Goal: Task Accomplishment & Management: Use online tool/utility

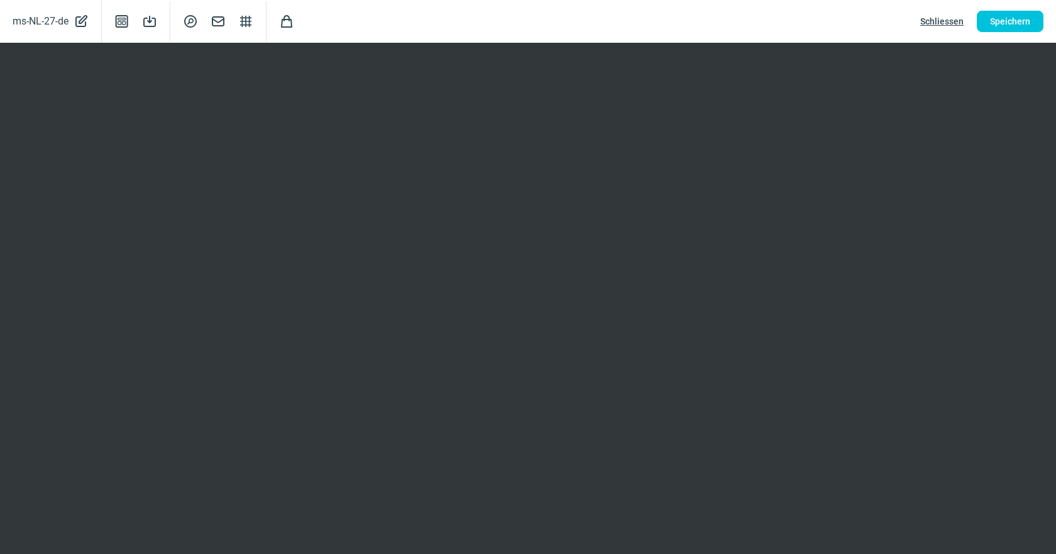
scroll to position [262, 0]
click at [1020, 24] on span "Speichern" at bounding box center [1010, 21] width 40 height 20
click at [997, 25] on span "Speichern" at bounding box center [1010, 21] width 40 height 20
click at [946, 21] on span "Schliessen" at bounding box center [941, 21] width 43 height 20
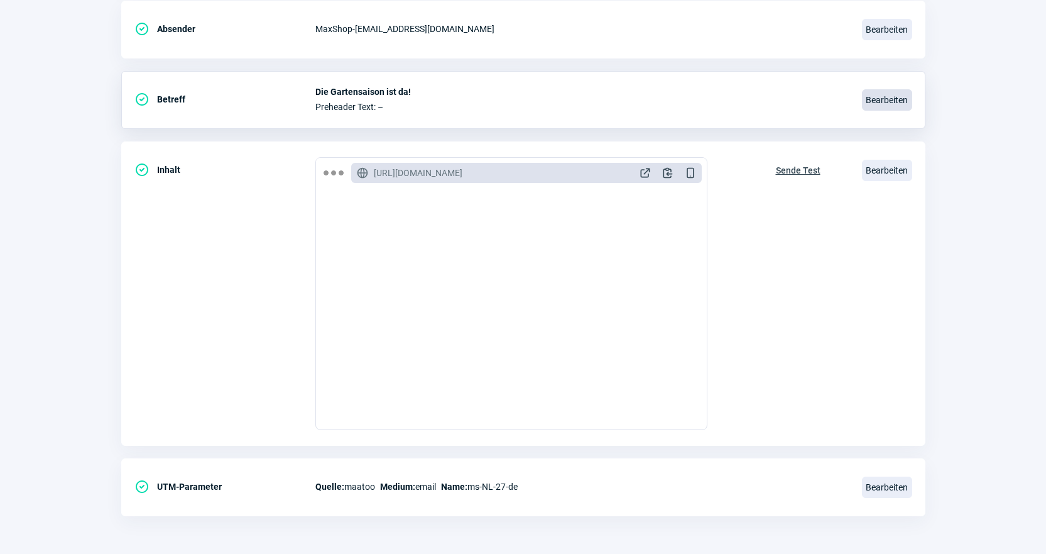
click at [891, 98] on span "Bearbeiten" at bounding box center [887, 99] width 50 height 21
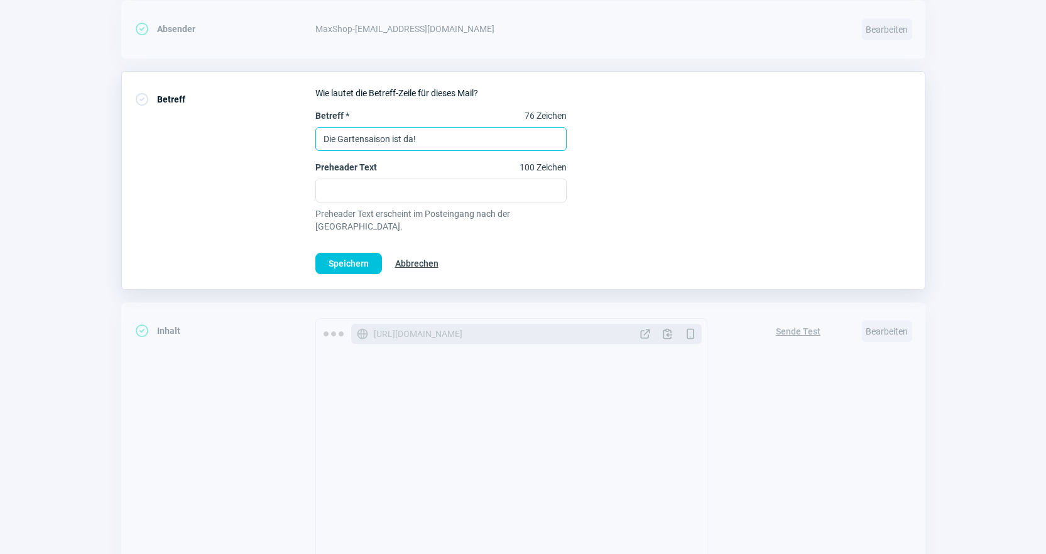
drag, startPoint x: 464, startPoint y: 141, endPoint x: 202, endPoint y: 139, distance: 262.0
click at [202, 139] on div "CheckCircle icon Betreff Wie lautet die Betreff-Zeile für dieses Mail? Betreff …" at bounding box center [523, 180] width 804 height 219
paste input "Praktische Helfer für Zuhause, Garten & Balkon"
type input "Praktische Helfer für Zuhause, Garten & Balkon"
click at [355, 254] on span "Speichern" at bounding box center [349, 263] width 40 height 20
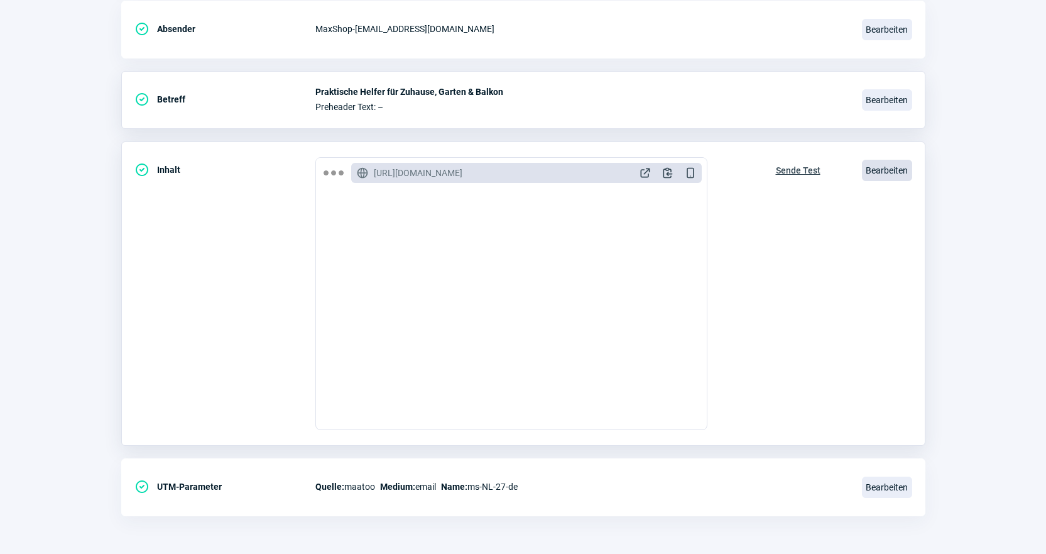
click at [891, 168] on span "Bearbeiten" at bounding box center [887, 170] width 50 height 21
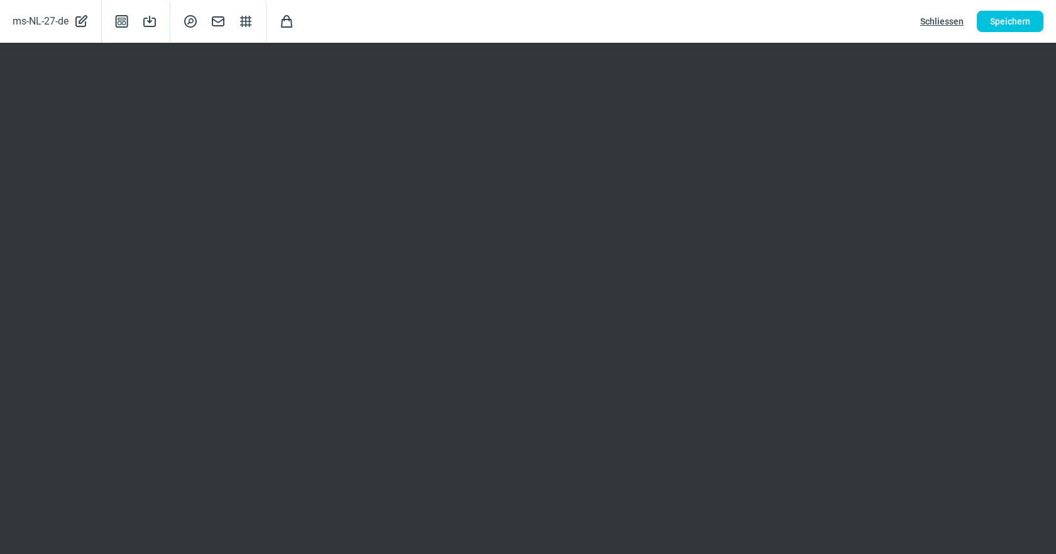
click at [943, 14] on span "Schliessen" at bounding box center [941, 21] width 43 height 20
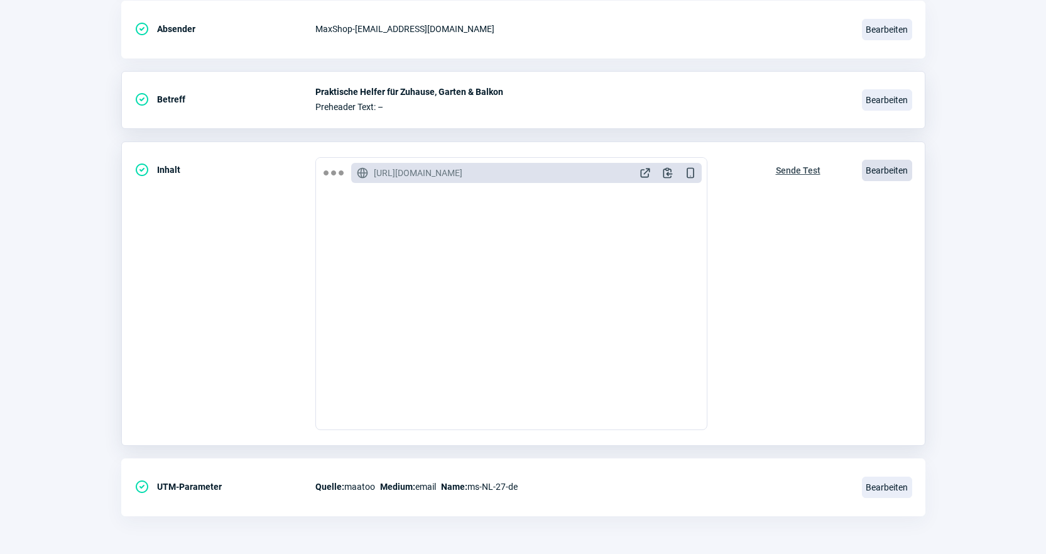
click at [891, 167] on span "Bearbeiten" at bounding box center [887, 170] width 50 height 21
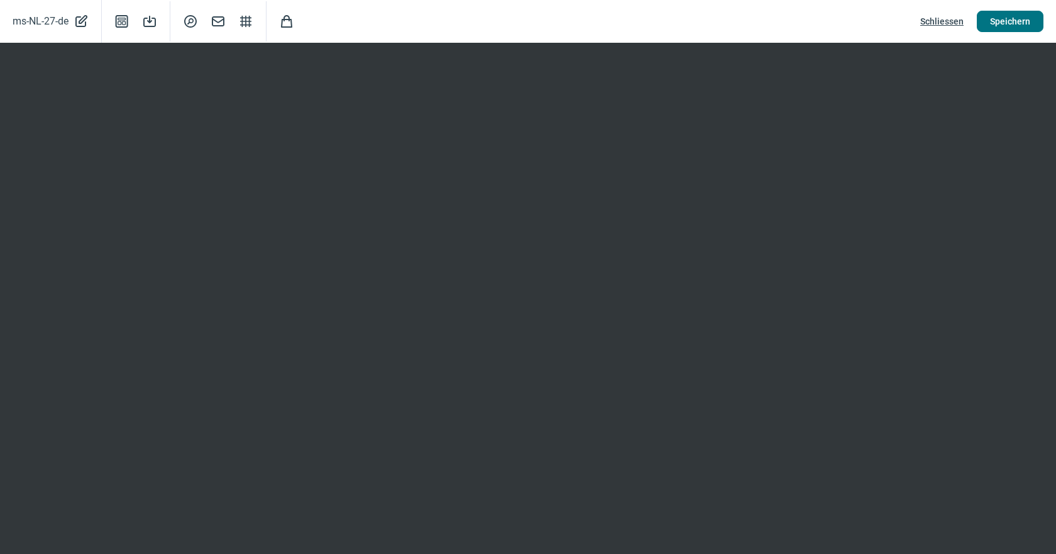
click at [1013, 19] on span "Speichern" at bounding box center [1010, 21] width 40 height 20
click at [1028, 16] on span "Speichern" at bounding box center [1010, 21] width 40 height 20
click at [929, 25] on span "Schliessen" at bounding box center [941, 21] width 43 height 20
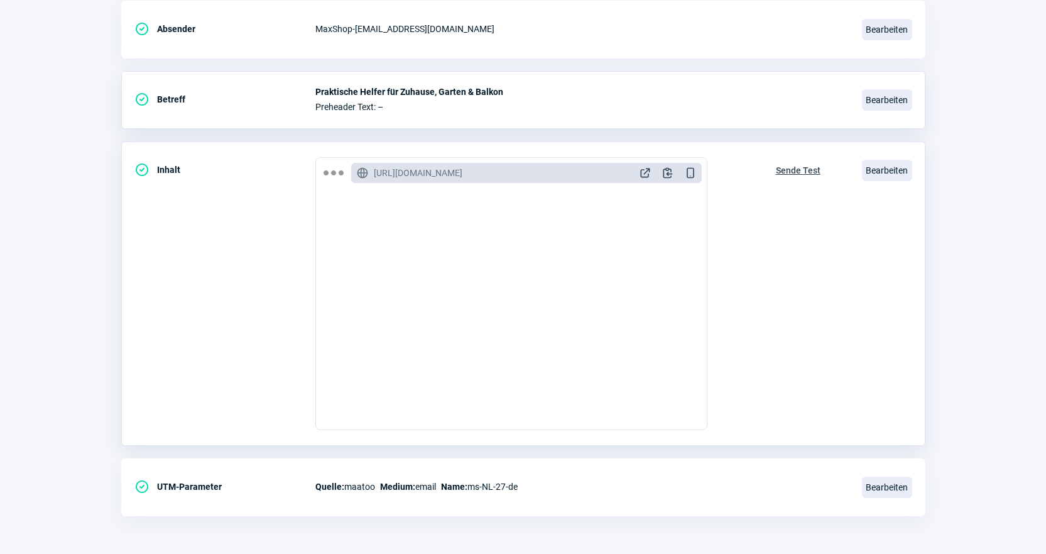
click at [807, 173] on span "Sende Test" at bounding box center [798, 170] width 45 height 20
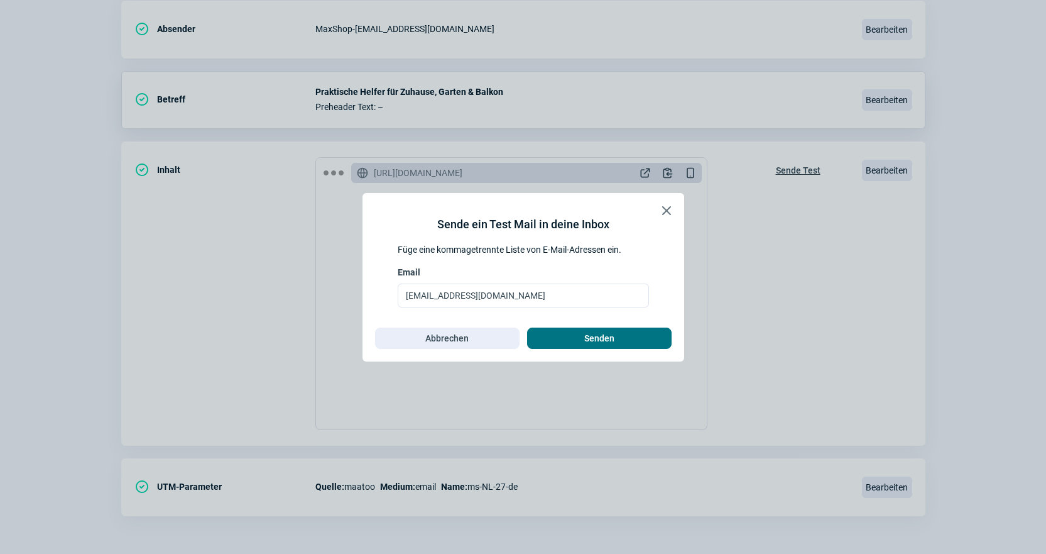
click at [583, 335] on span "Senden" at bounding box center [599, 338] width 118 height 20
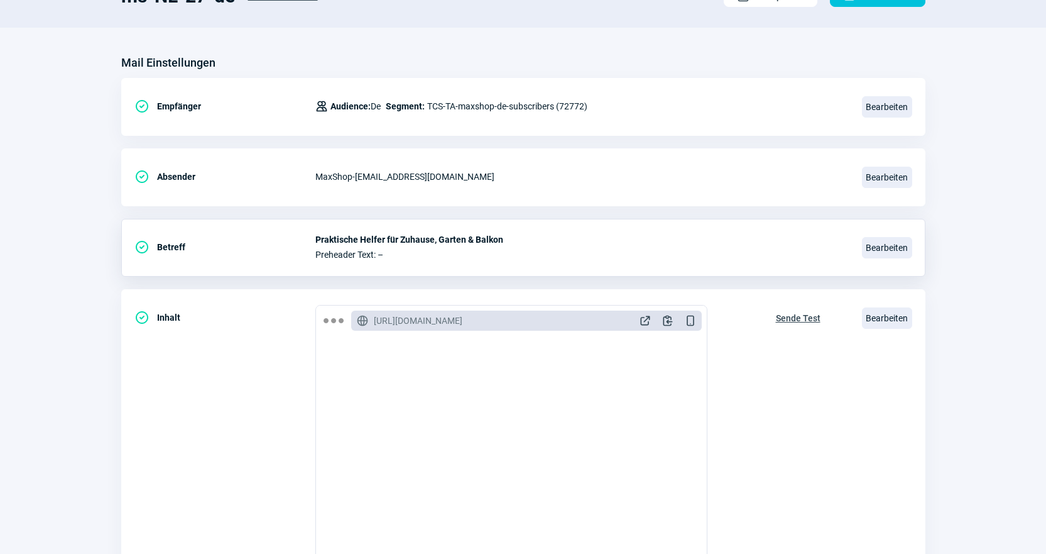
scroll to position [0, 0]
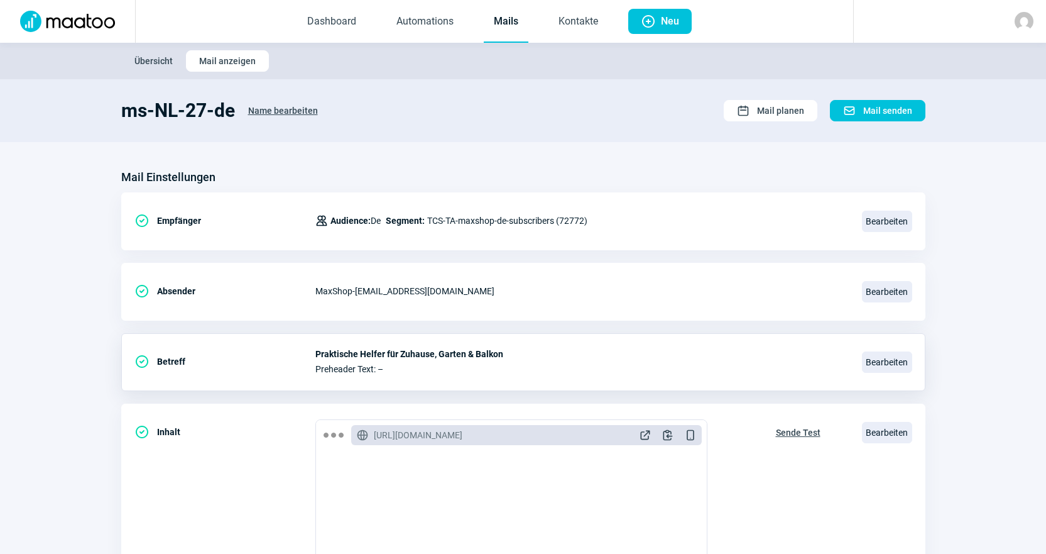
click at [507, 30] on link "Mails" at bounding box center [506, 21] width 45 height 41
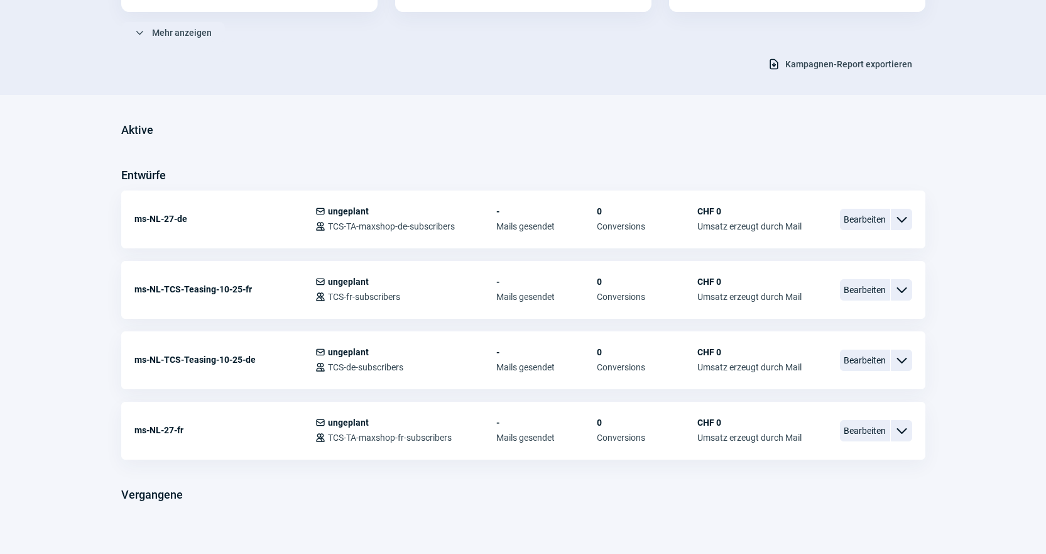
scroll to position [240, 0]
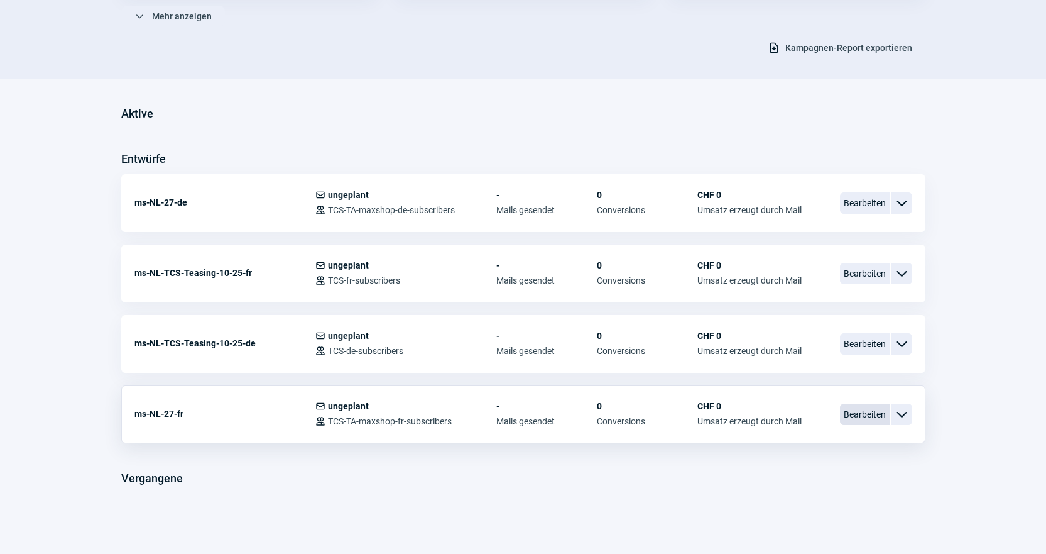
click at [872, 415] on span "Bearbeiten" at bounding box center [865, 413] width 50 height 21
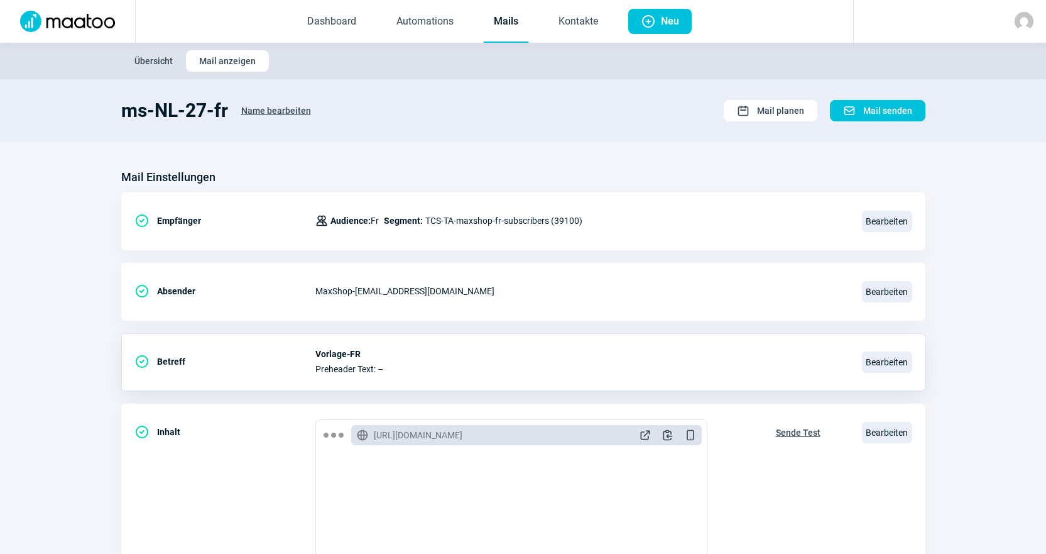
click at [855, 360] on div "CheckCircle icon Betreff Vorlage-FR Preheader Text: – Bearbeiten" at bounding box center [523, 362] width 804 height 58
click at [865, 363] on span "Bearbeiten" at bounding box center [887, 361] width 50 height 21
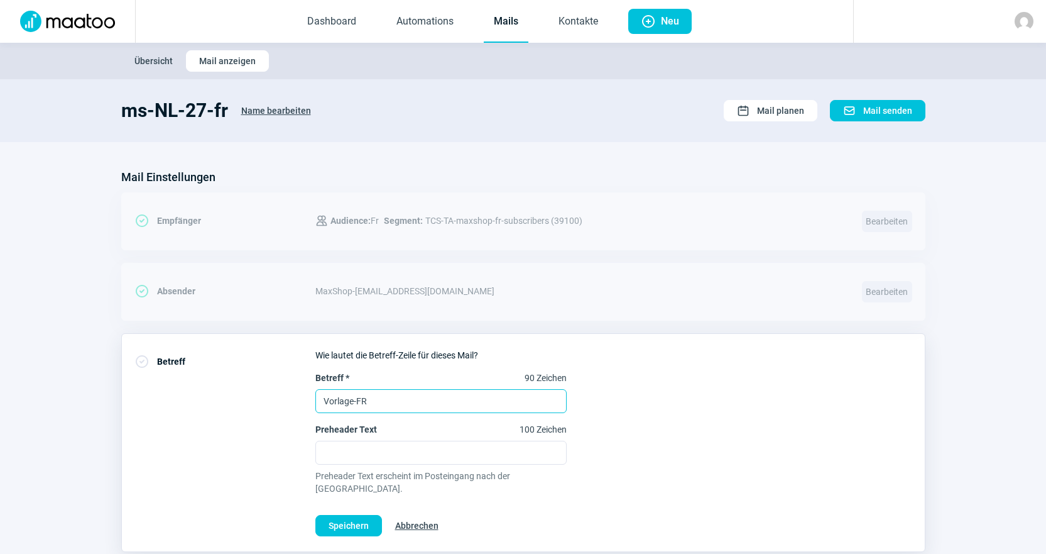
drag, startPoint x: 464, startPoint y: 403, endPoint x: 129, endPoint y: 391, distance: 334.5
click at [118, 380] on section "Mail Einstellungen CheckCircle icon Empfänger Users icon Audience: Fr Segment: …" at bounding box center [523, 559] width 1046 height 834
paste input "Des accessoires pratiques pour la maison, le jardin et le balcon"
type input "Des accessoires pratiques pour la maison, le jardin et le balcon"
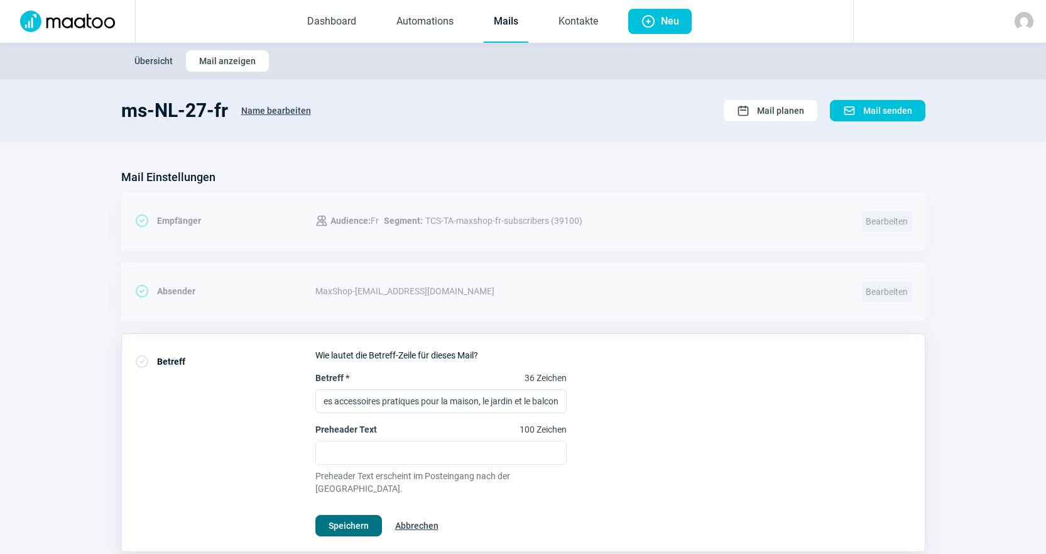
scroll to position [0, 0]
click at [342, 515] on span "Speichern" at bounding box center [349, 525] width 40 height 20
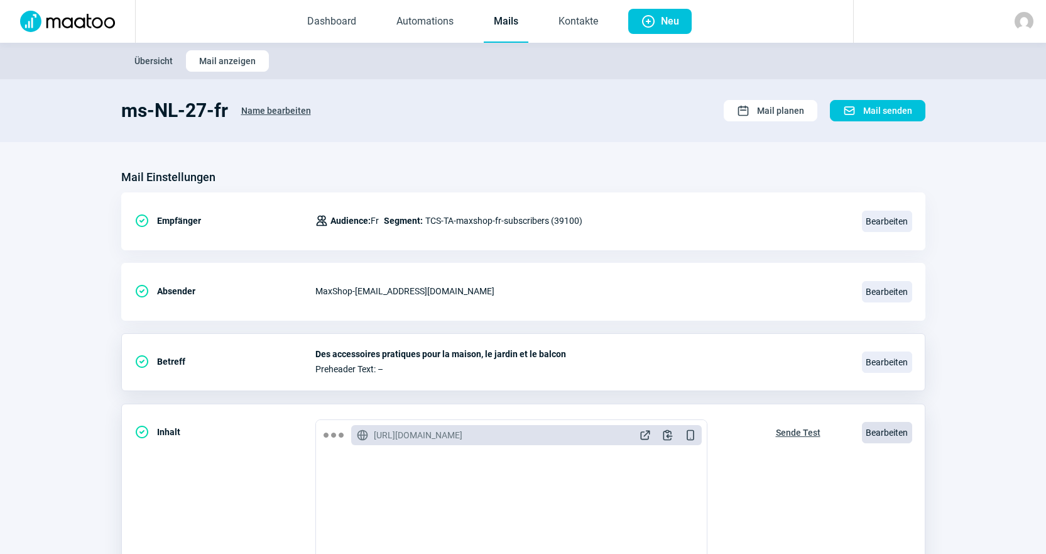
click at [896, 430] on span "Bearbeiten" at bounding box center [887, 432] width 50 height 21
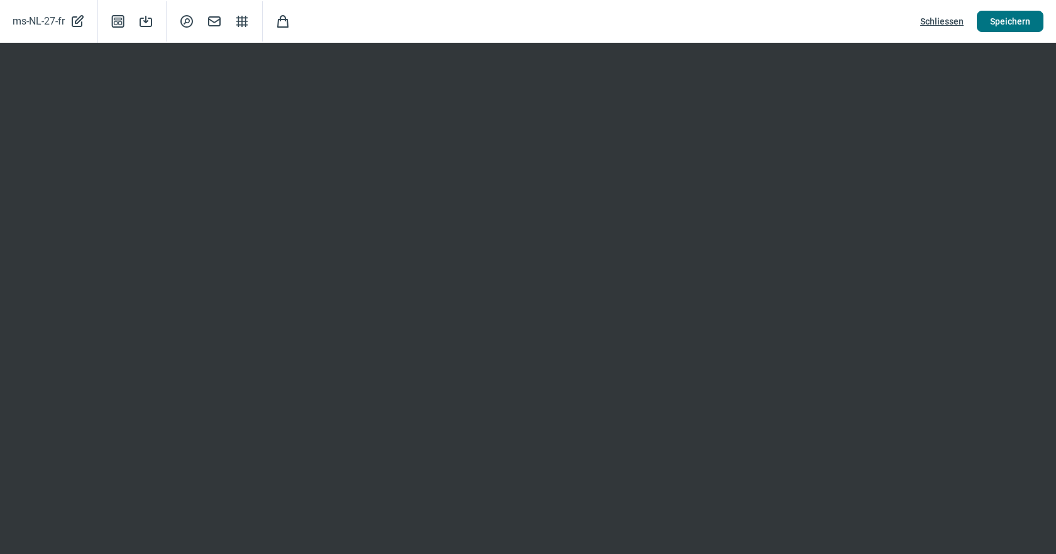
click at [1000, 18] on span "Speichern" at bounding box center [1010, 21] width 40 height 20
click at [1021, 14] on span "Speichern" at bounding box center [1010, 21] width 40 height 20
click at [948, 26] on span "Schliessen" at bounding box center [941, 21] width 43 height 20
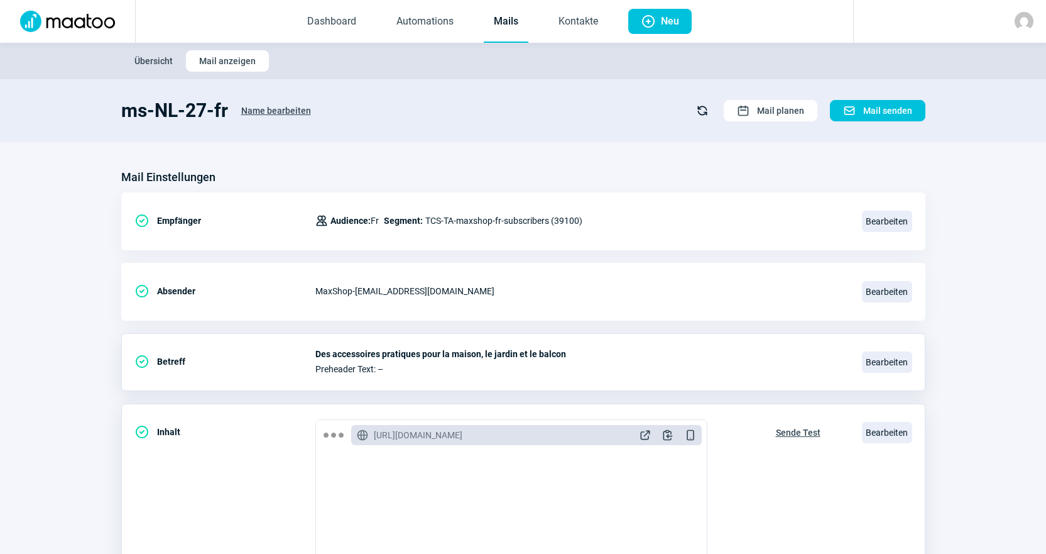
click at [801, 432] on span "Sende Test" at bounding box center [798, 432] width 45 height 20
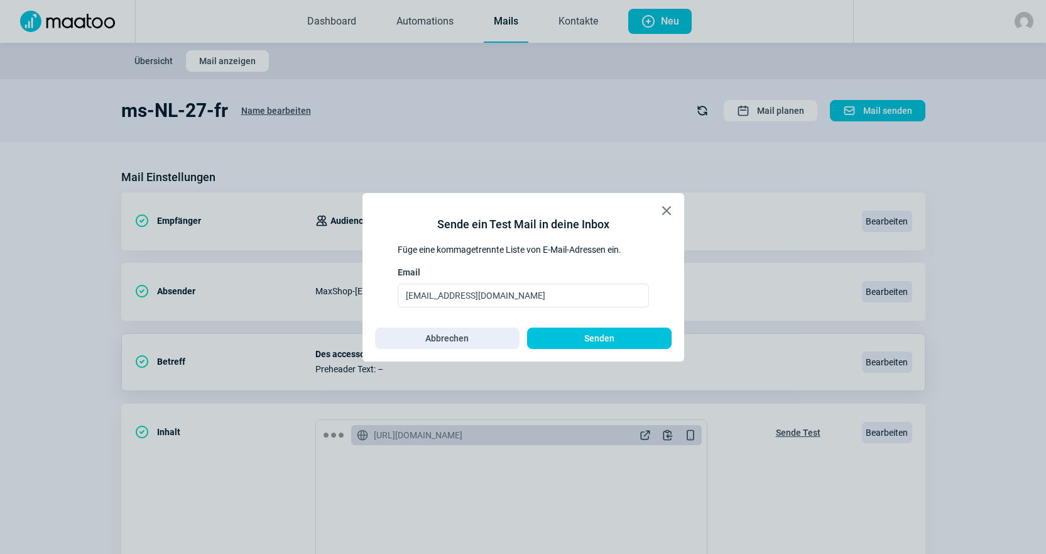
click at [652, 339] on span "Senden" at bounding box center [599, 338] width 118 height 20
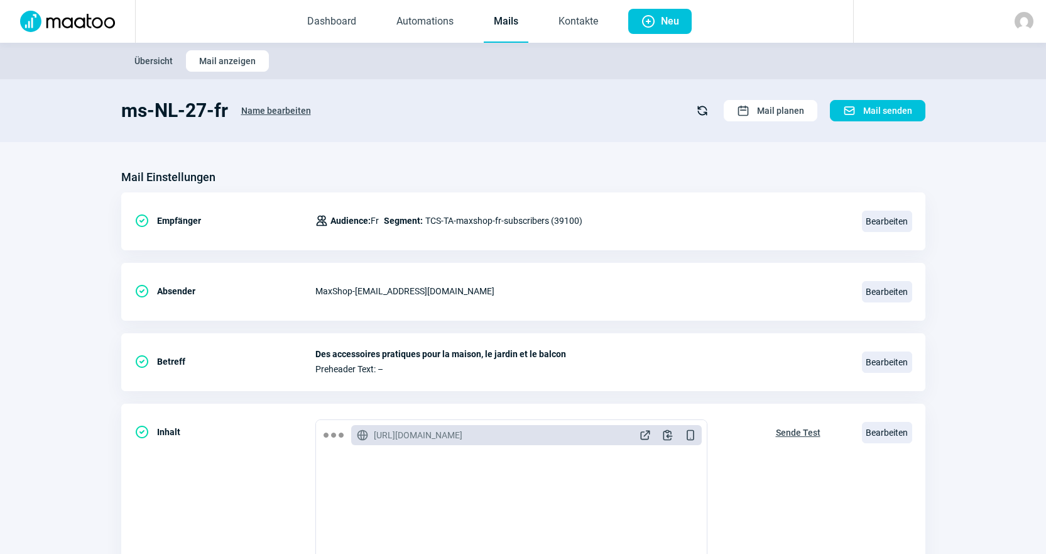
click at [522, 28] on link "Mails" at bounding box center [506, 21] width 45 height 41
